Goal: Find specific page/section: Find specific page/section

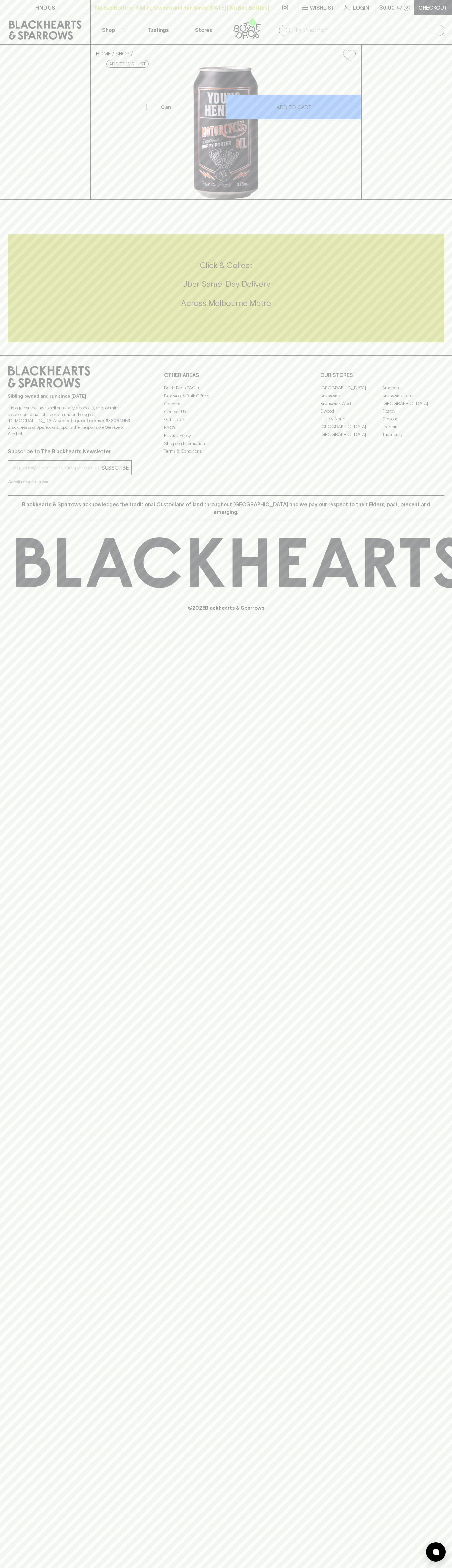
click at [0, 6] on link "FIND US" at bounding box center [45, 7] width 90 height 15
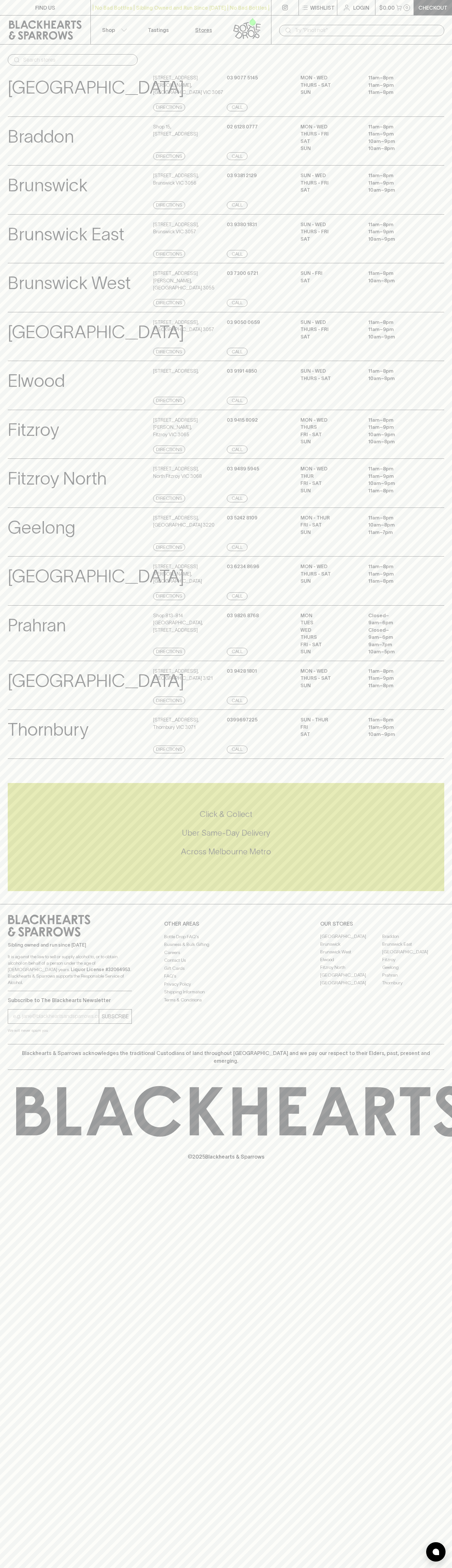
click at [445, 965] on div "Sibling owned and run since 2006 It is against the law to sell or supply alcoho…" at bounding box center [226, 974] width 452 height 140
click at [152, 1567] on html "FIND US | No Bad Bottles | Sibling Owned and Run Since 2006 | No Bad Bottles | …" at bounding box center [226, 784] width 452 height 1568
click at [7, 647] on div "Prahran View Store Details Shop 813-814 Prahran Market , 163 Commercial Road, S…" at bounding box center [226, 633] width 452 height 56
